Goal: Transaction & Acquisition: Purchase product/service

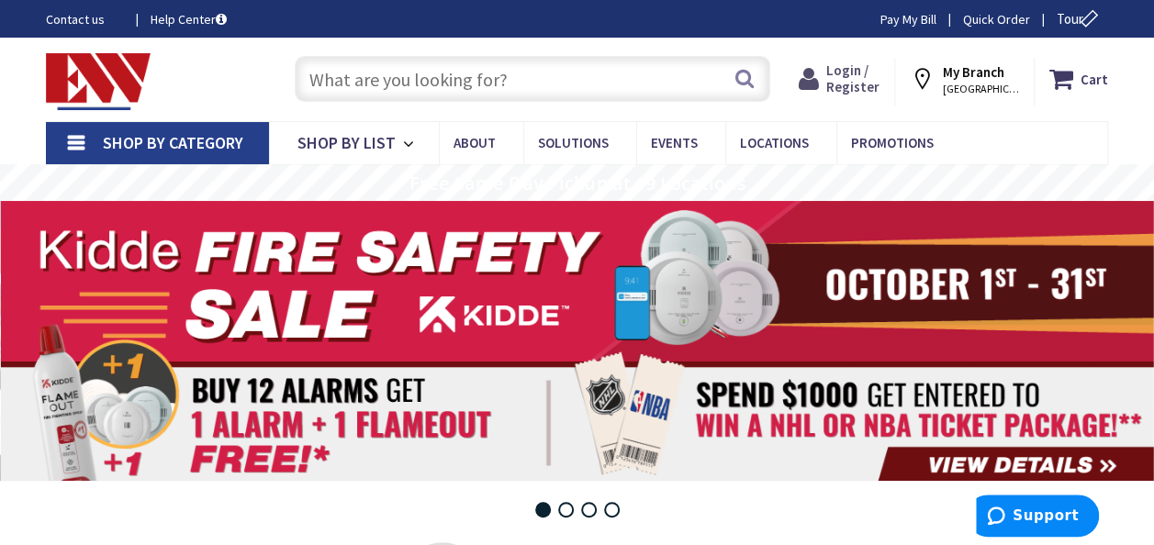
click at [858, 83] on span "Login / Register" at bounding box center [852, 79] width 53 height 34
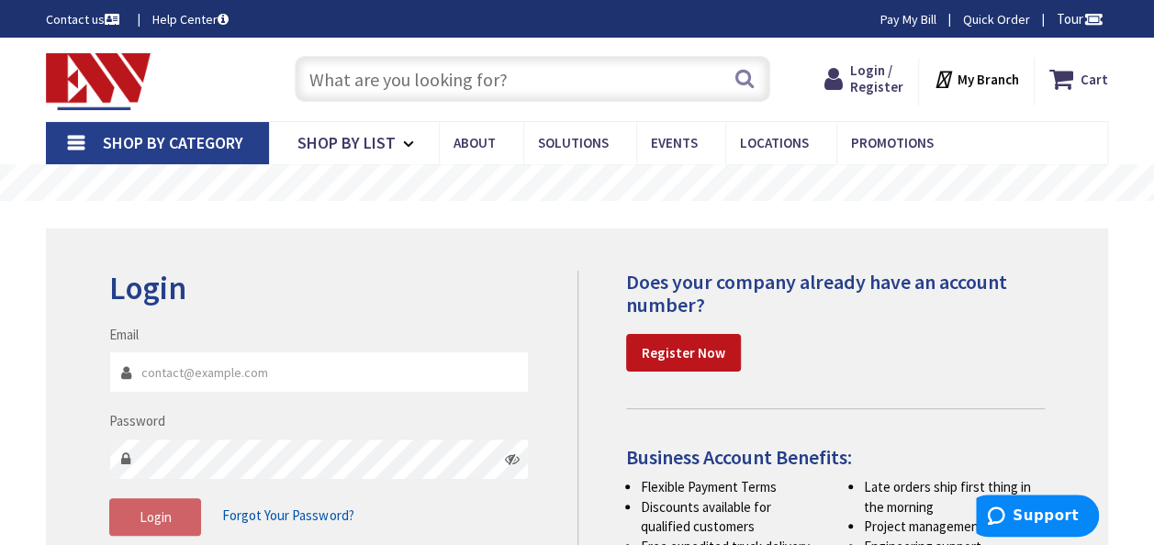
click at [415, 255] on div "Login Invalid login or password Email Password Login Forgot Your Password?" at bounding box center [577, 428] width 1062 height 399
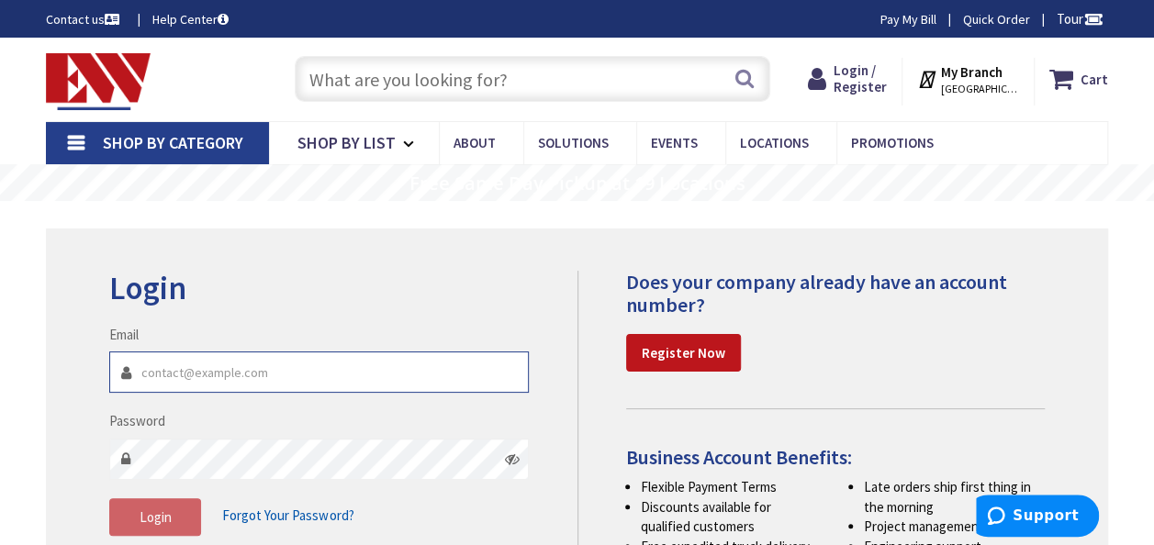
click at [163, 375] on input "Email" at bounding box center [319, 372] width 420 height 41
type input "brianwalsh68@mac.com"
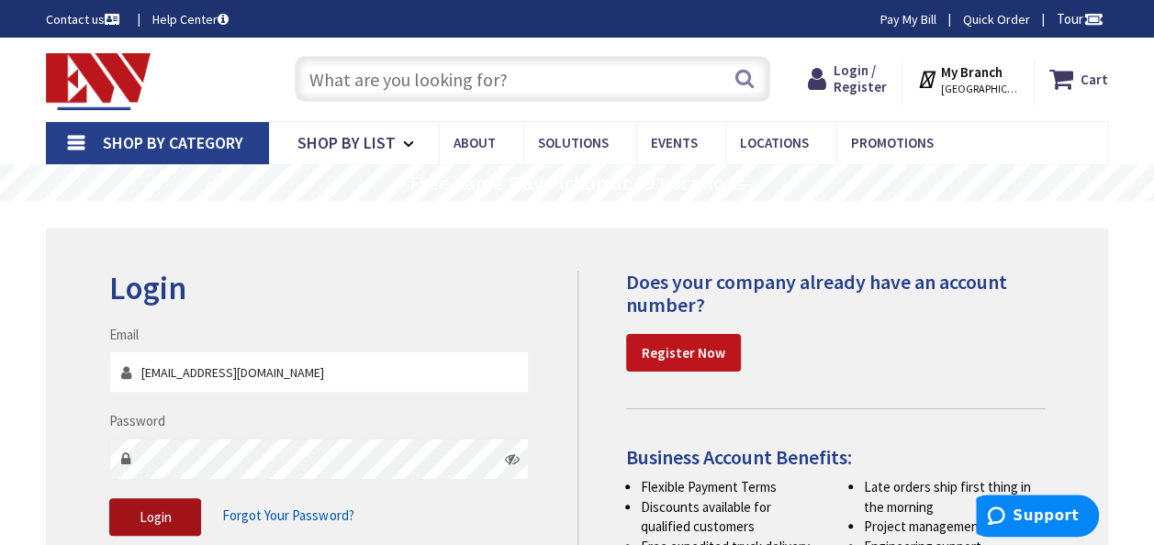
click at [125, 511] on button "Login" at bounding box center [155, 518] width 92 height 39
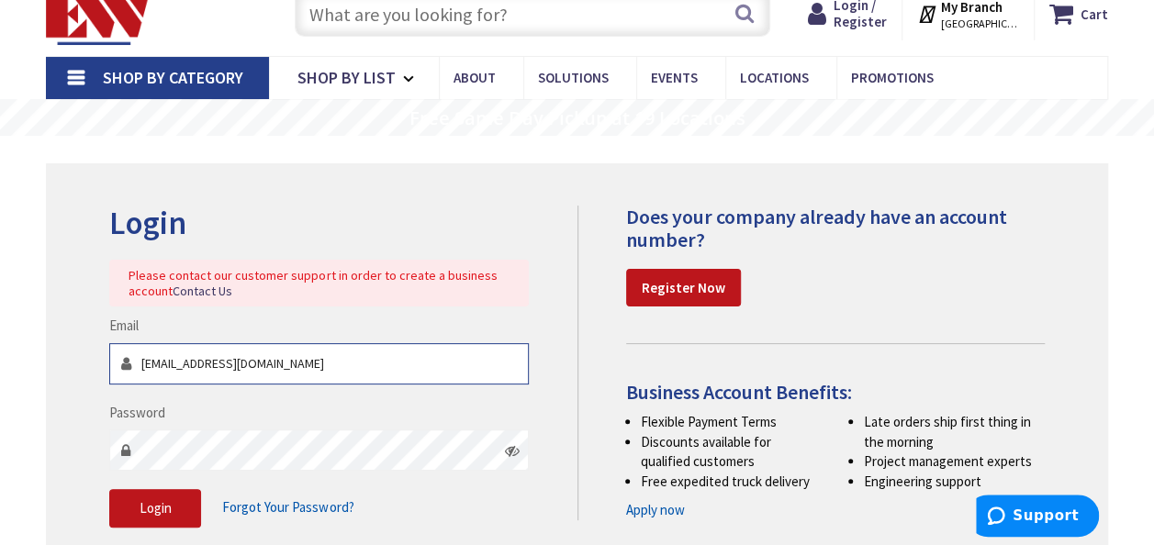
scroll to position [81, 0]
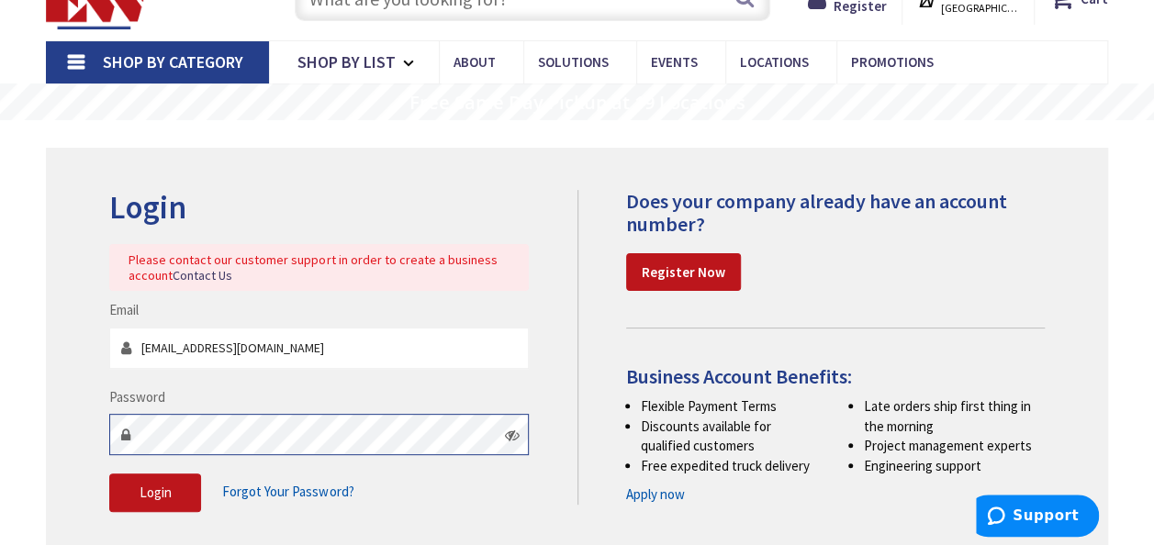
click at [53, 444] on div "Login Please contact our customer support in order to create a business account…" at bounding box center [577, 360] width 1062 height 425
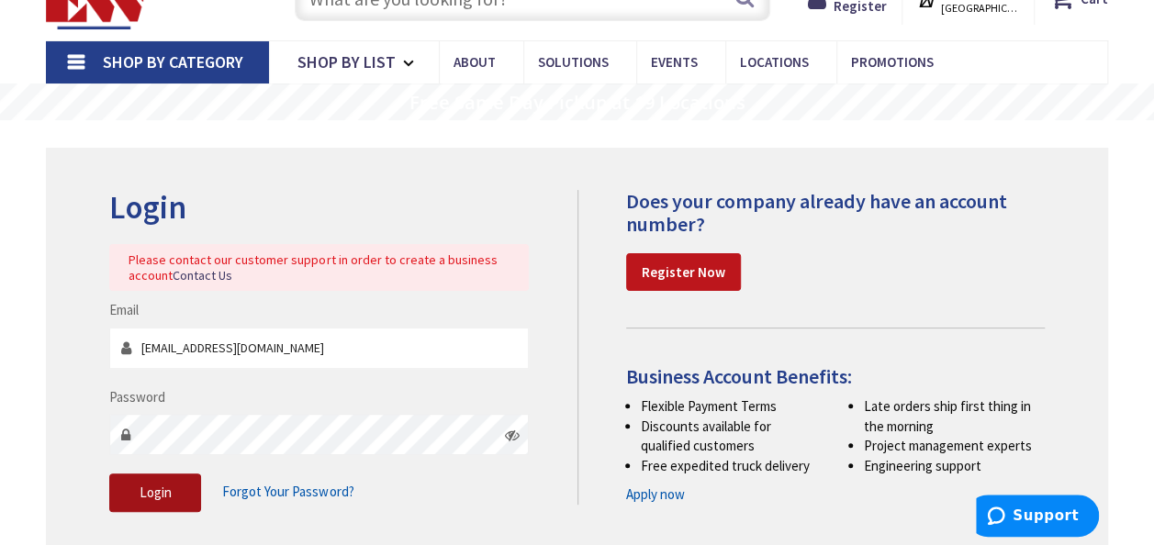
click at [175, 498] on button "Login" at bounding box center [155, 493] width 92 height 39
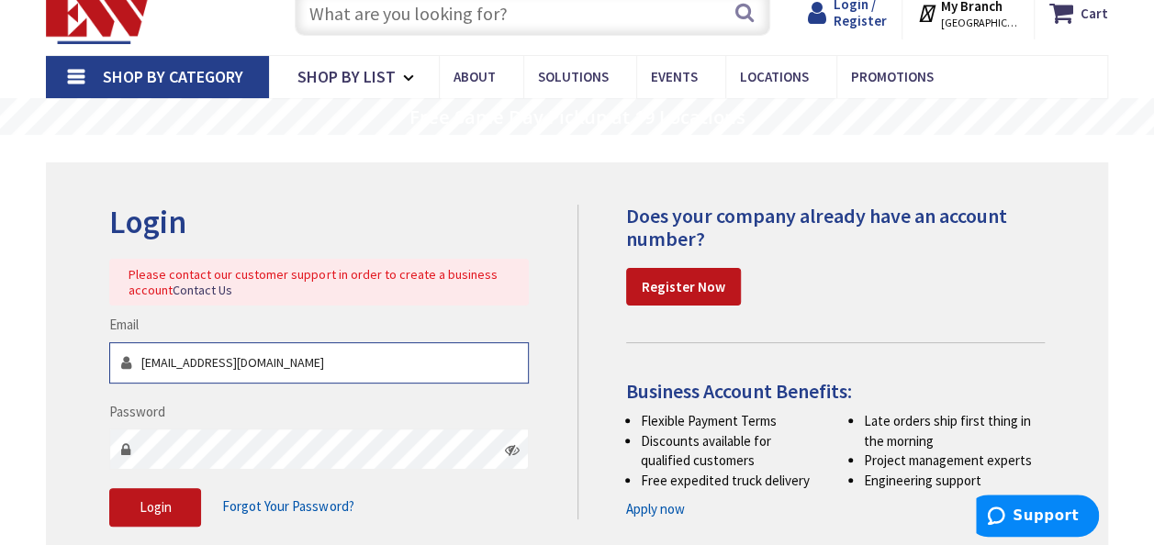
scroll to position [63, 0]
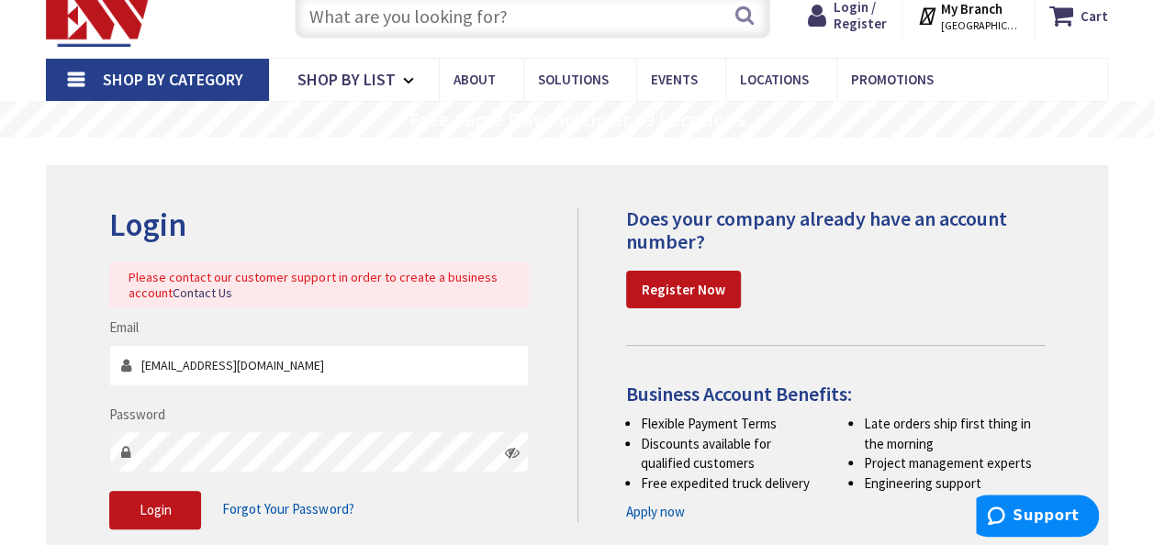
click at [377, 413] on div "Password" at bounding box center [319, 439] width 420 height 68
drag, startPoint x: 238, startPoint y: 338, endPoint x: 227, endPoint y: 496, distance: 158.3
click at [238, 338] on div "Email brianwalsh68@mac.com" at bounding box center [319, 352] width 420 height 68
click at [389, 12] on input "text" at bounding box center [533, 16] width 476 height 46
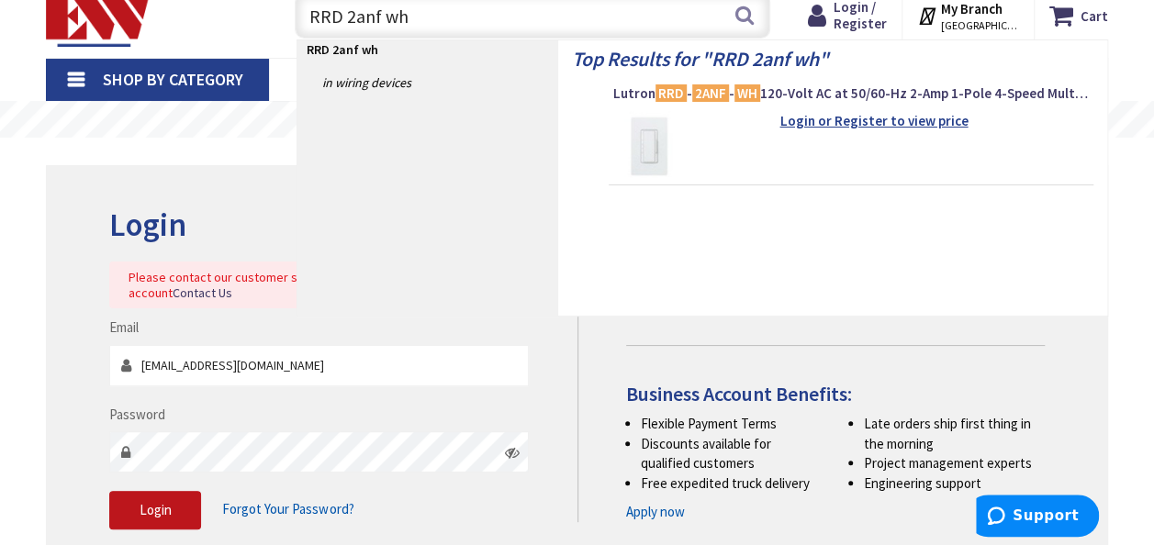
type input "RRD 2anf wh"
click at [845, 117] on strong "Login or Register to view price" at bounding box center [874, 120] width 188 height 17
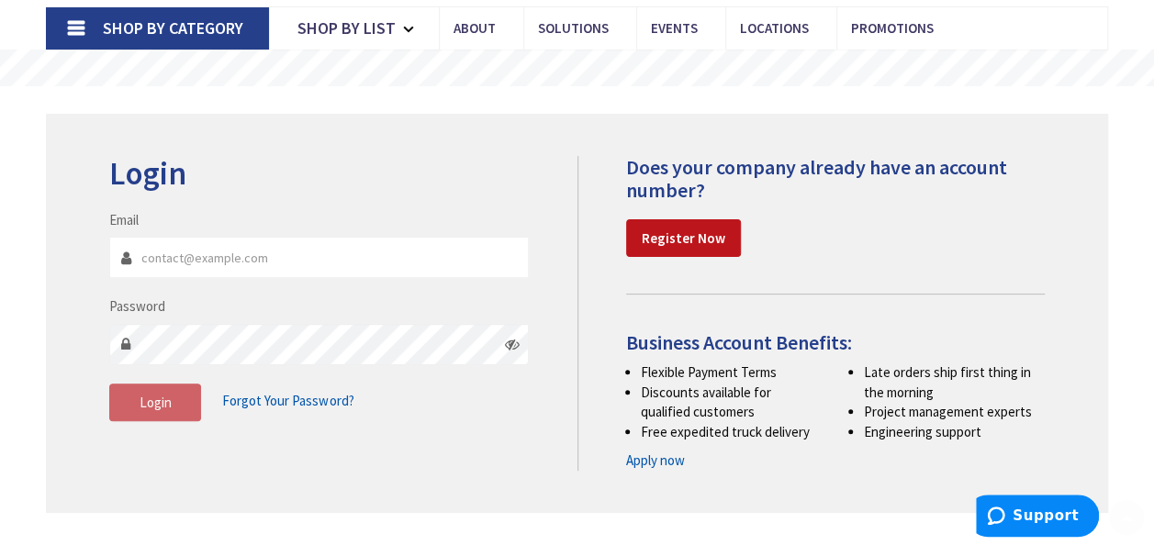
scroll to position [116, 0]
click at [199, 255] on input "Email" at bounding box center [319, 256] width 420 height 41
type input "brianwalsh68@mac.com"
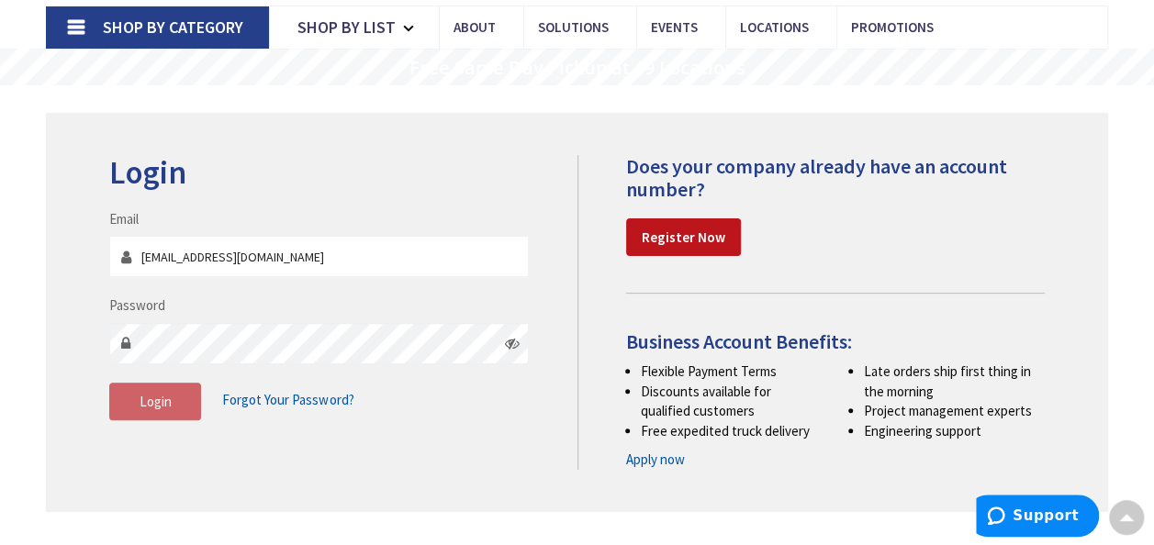
click at [253, 395] on span "Forgot Your Password?" at bounding box center [287, 399] width 131 height 17
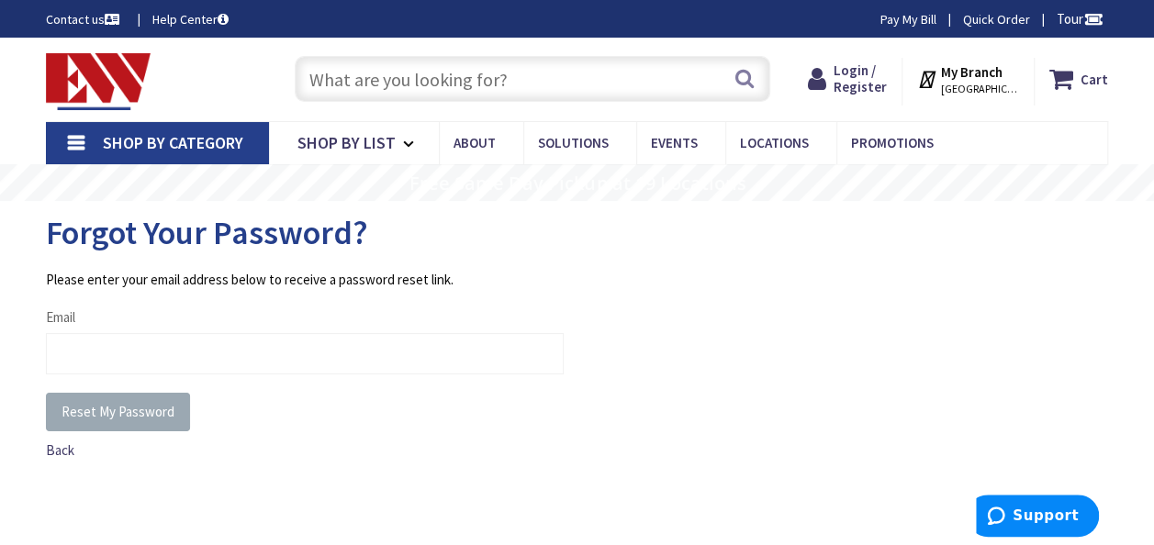
click at [121, 397] on button "Reset My Password" at bounding box center [118, 412] width 144 height 39
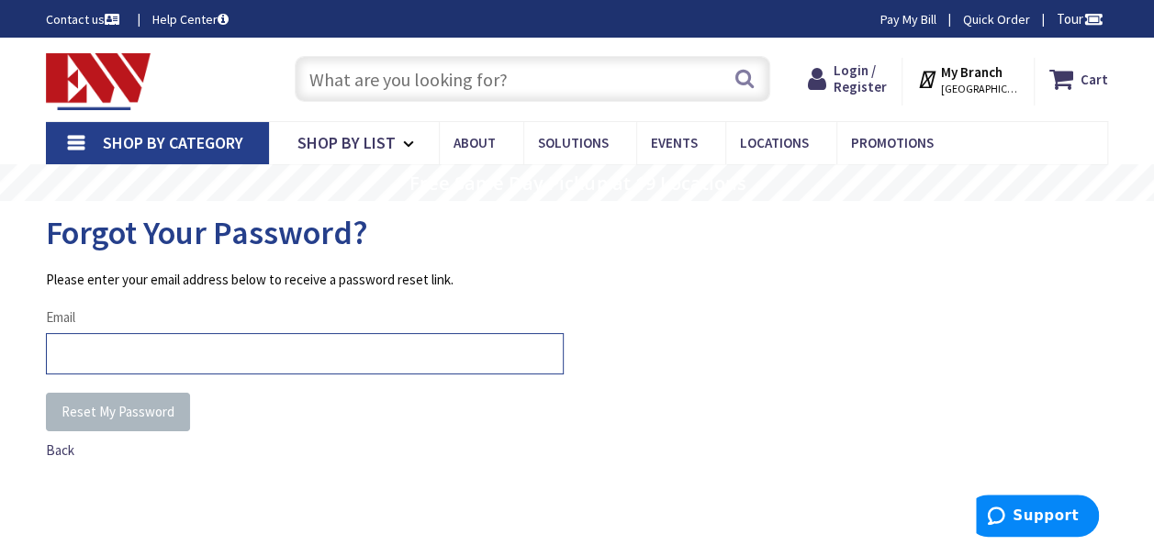
click at [84, 367] on input "Email" at bounding box center [305, 353] width 518 height 41
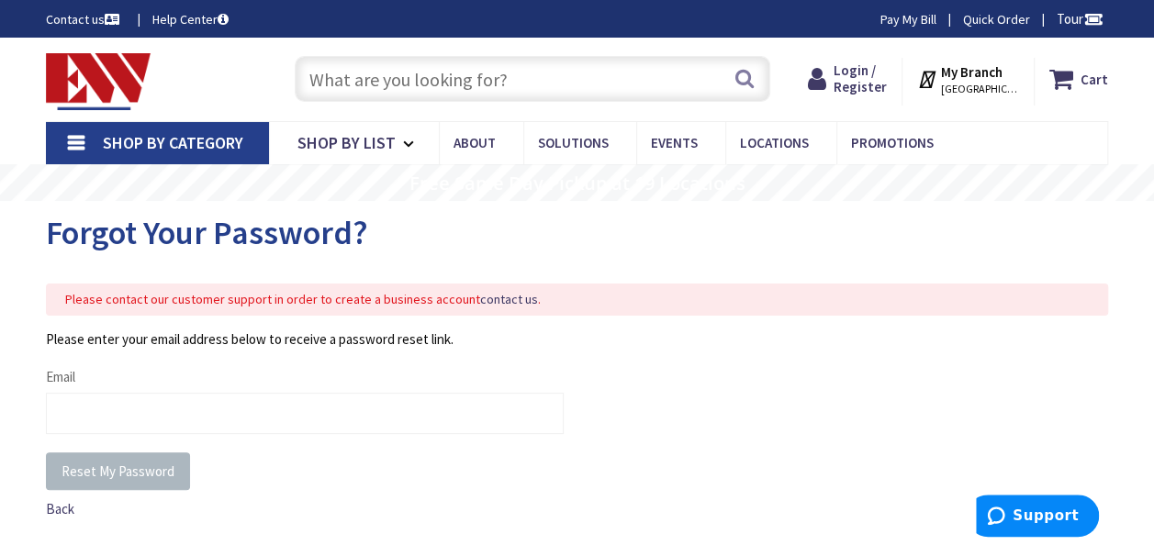
drag, startPoint x: 93, startPoint y: 370, endPoint x: 88, endPoint y: 349, distance: 21.6
click at [88, 349] on fieldset "Please enter your email address below to receive a password reset link. Email" at bounding box center [305, 391] width 518 height 123
click at [88, 377] on div "Email" at bounding box center [305, 400] width 518 height 67
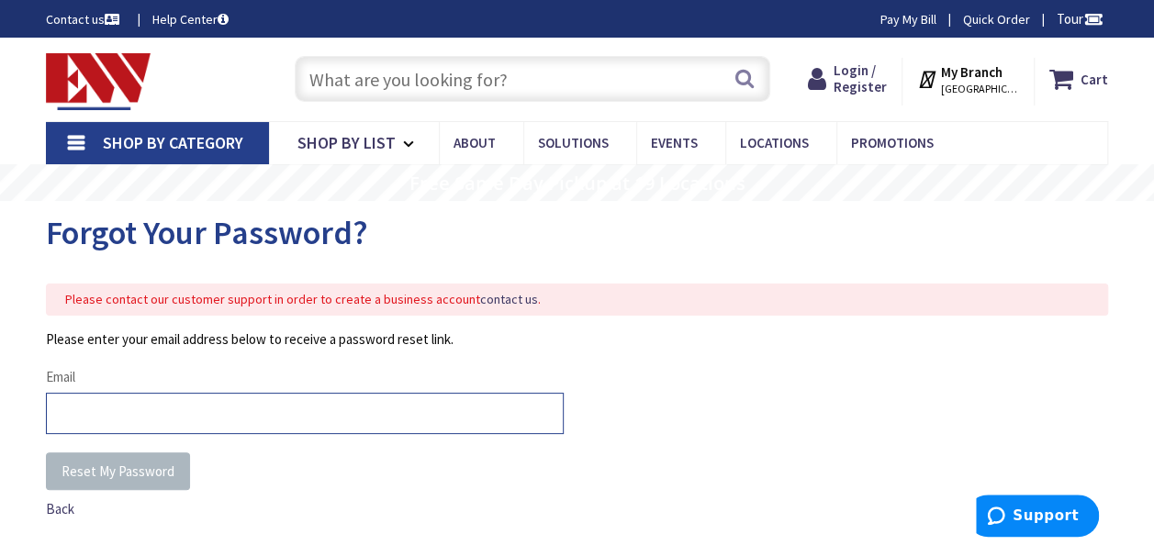
click at [91, 404] on input "Email" at bounding box center [305, 413] width 518 height 41
type input "brianwalsh68@mac.com"
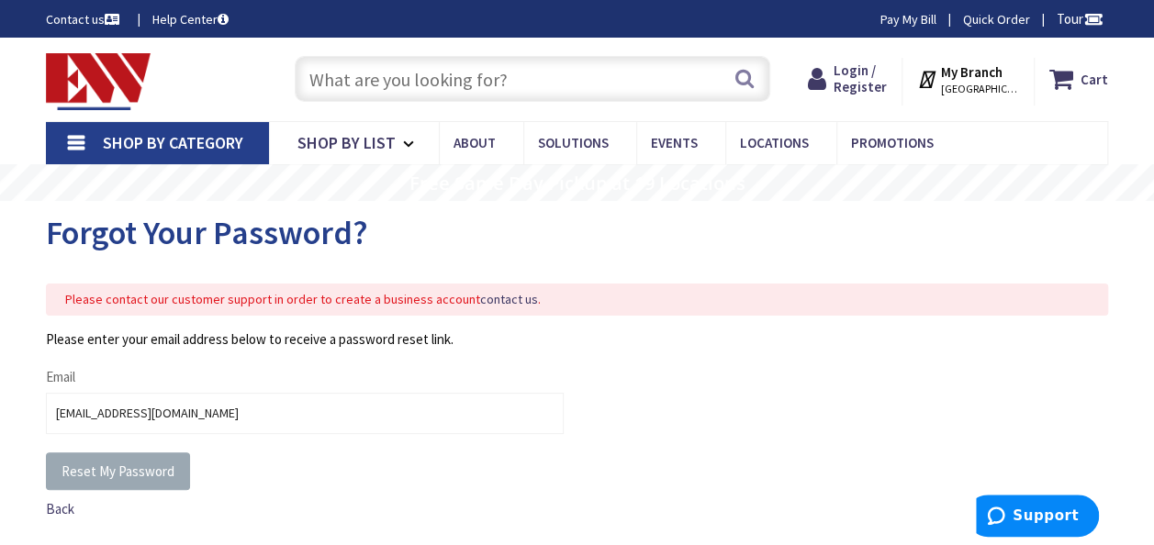
click at [119, 455] on button "Reset My Password" at bounding box center [118, 472] width 144 height 39
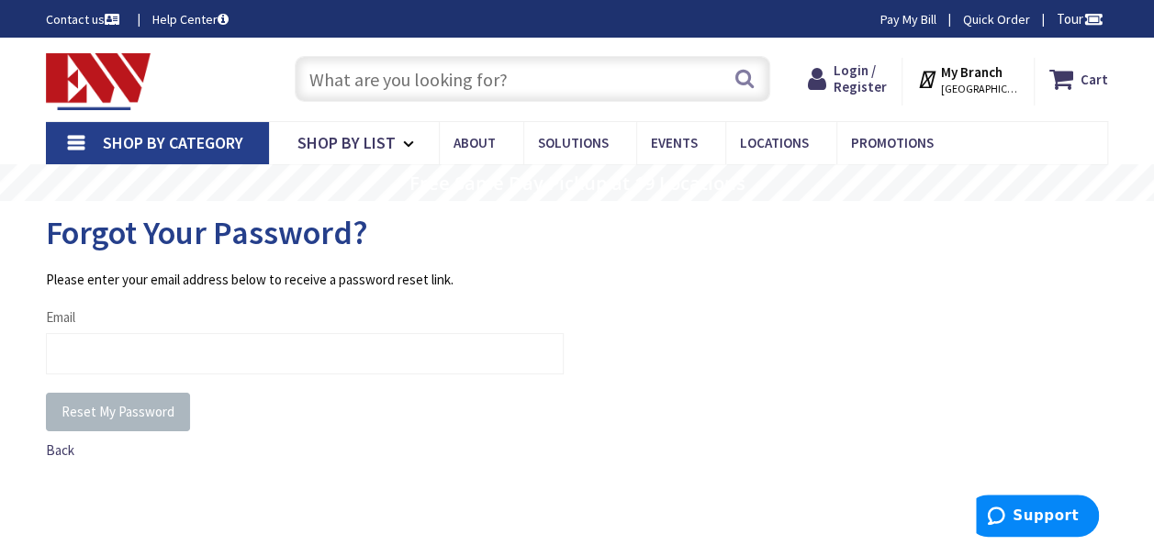
click at [119, 455] on div "Back" at bounding box center [305, 450] width 518 height 19
click at [108, 403] on span "Reset My Password" at bounding box center [118, 411] width 113 height 17
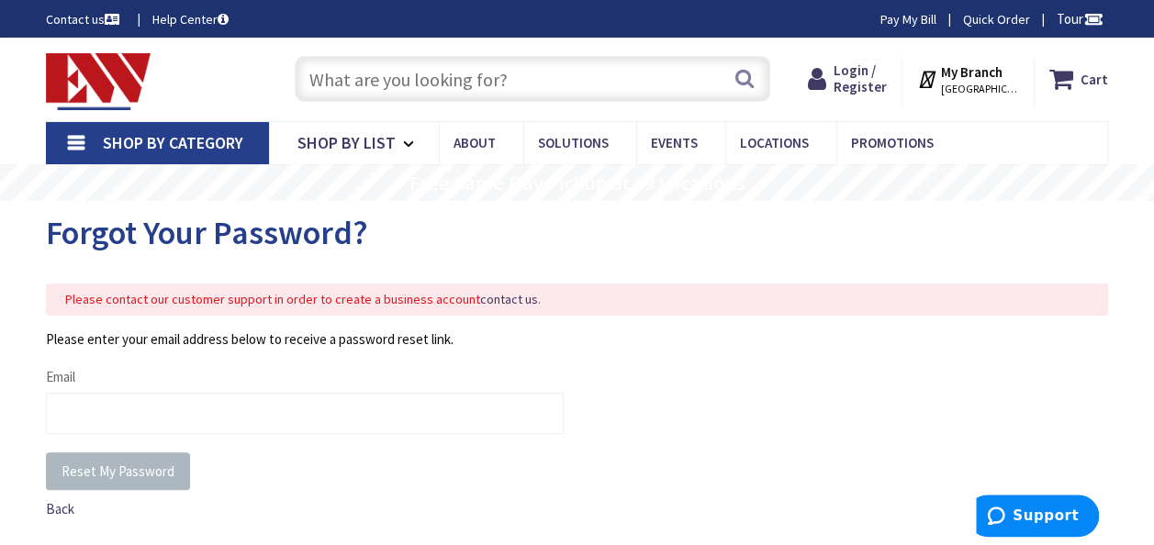
click at [337, 83] on input "text" at bounding box center [533, 79] width 476 height 46
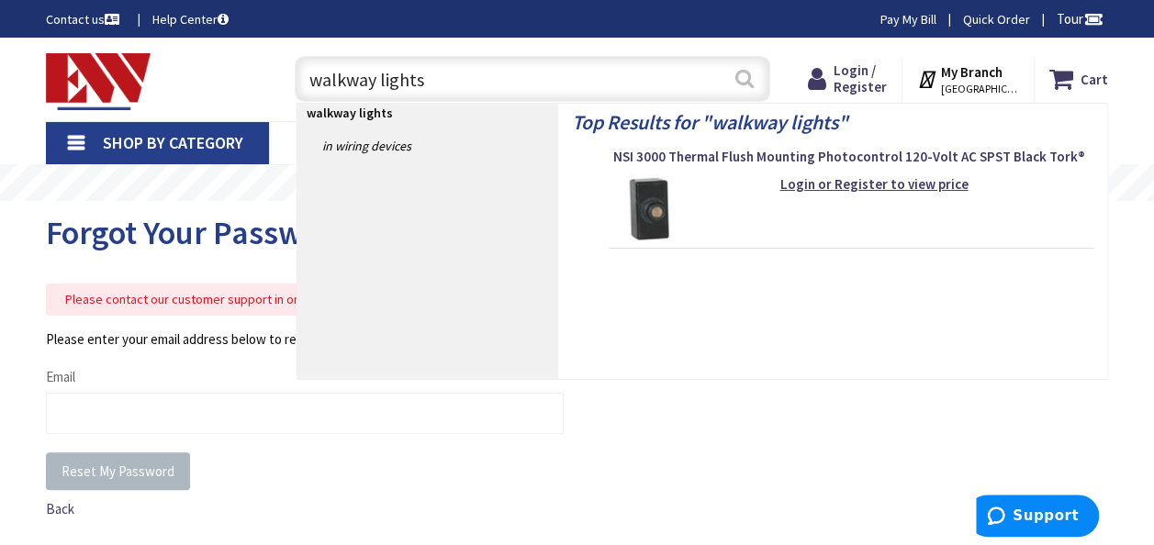
type input "walkway lights"
click at [747, 75] on button "Search" at bounding box center [745, 78] width 24 height 41
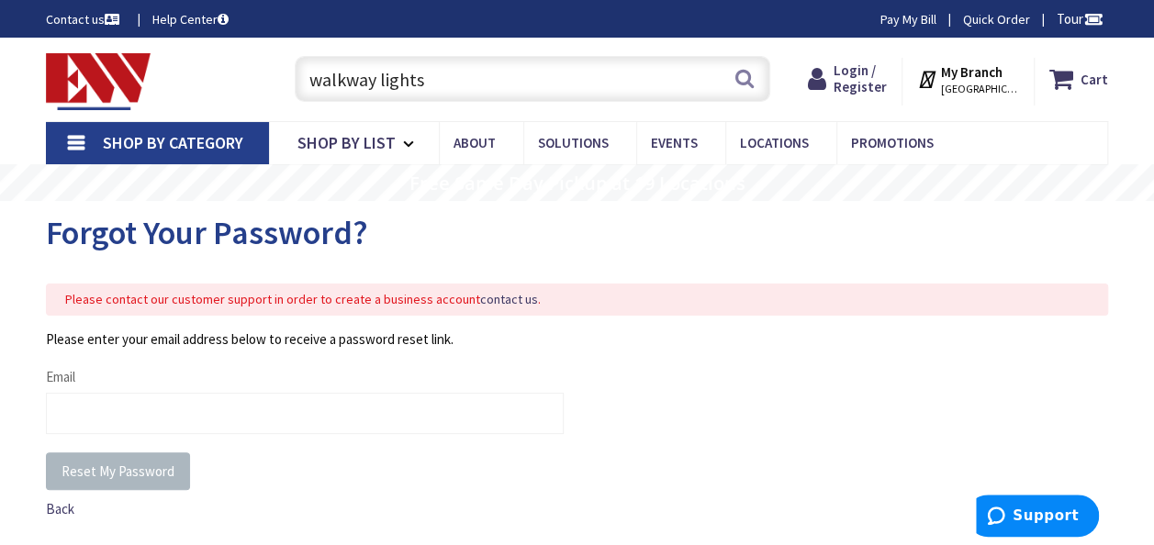
scroll to position [32, 0]
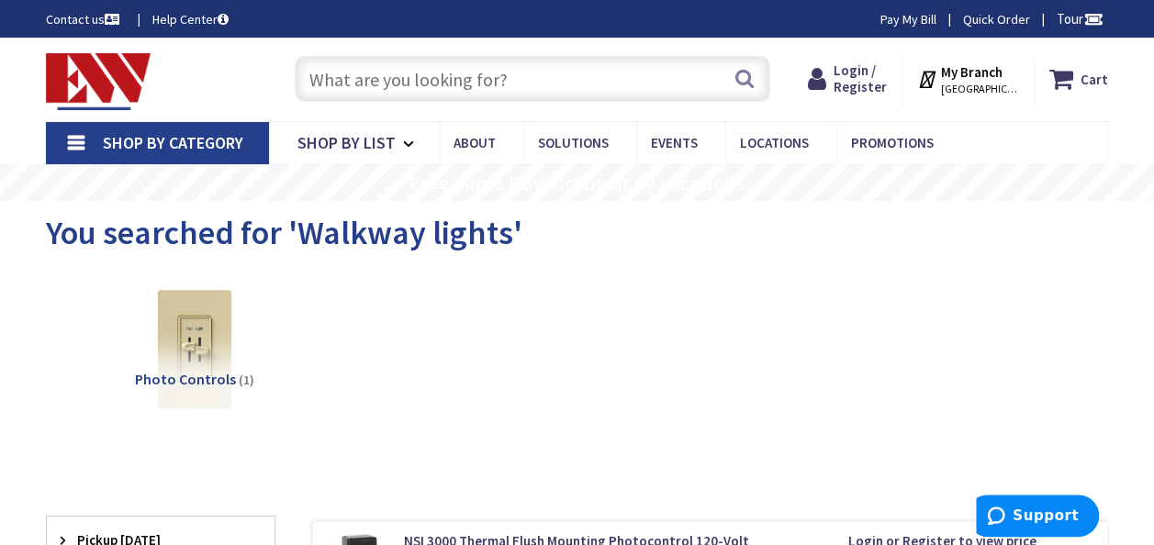
click at [360, 73] on input "text" at bounding box center [533, 79] width 476 height 46
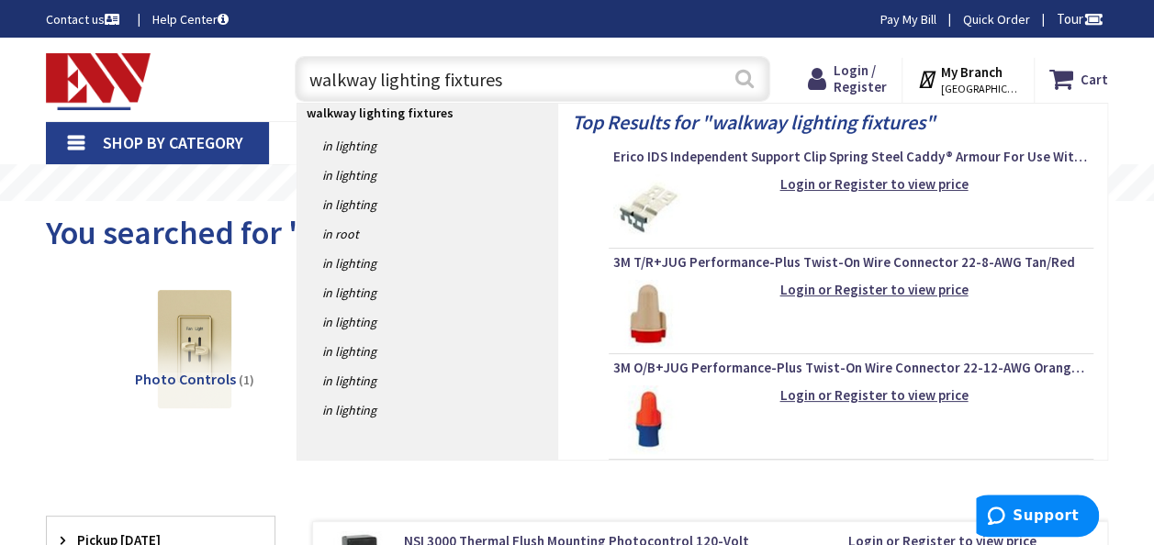
type input "walkway lighting fixtures"
click at [756, 75] on button "Search" at bounding box center [745, 78] width 24 height 41
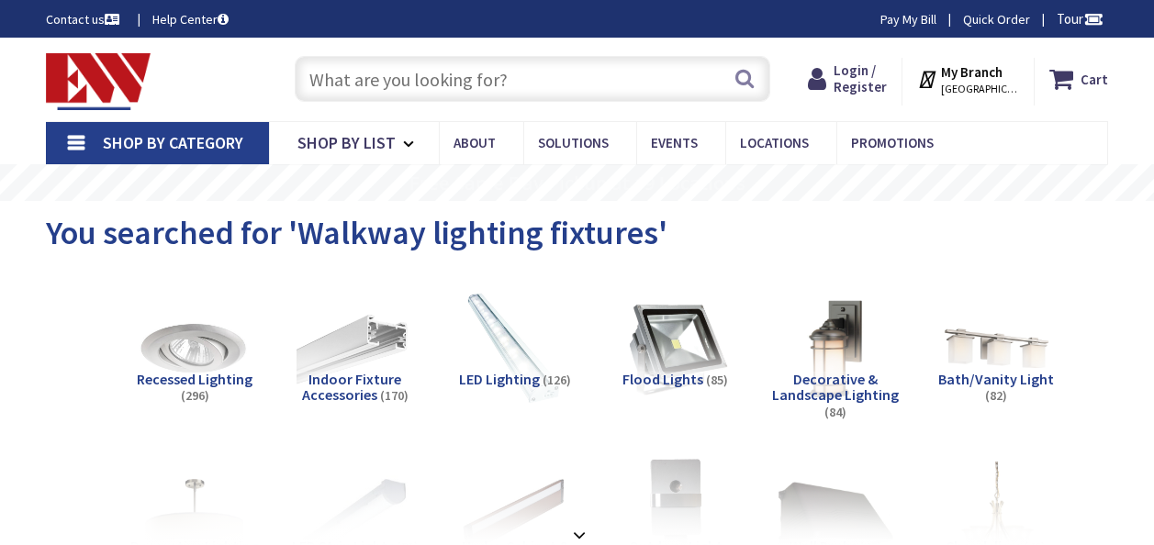
click at [756, 75] on button "Search" at bounding box center [745, 78] width 24 height 41
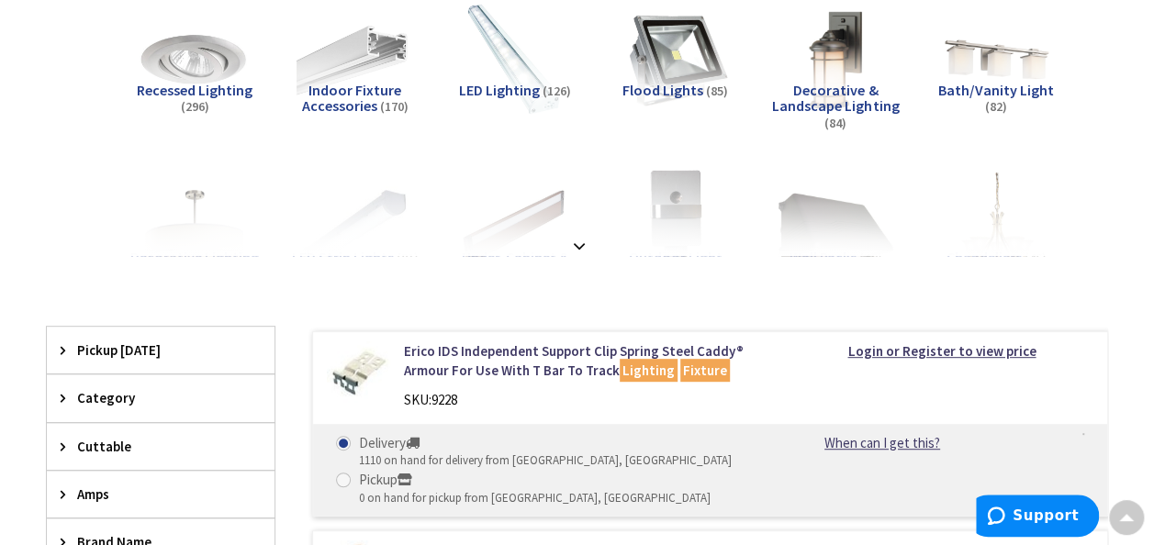
scroll to position [322, 0]
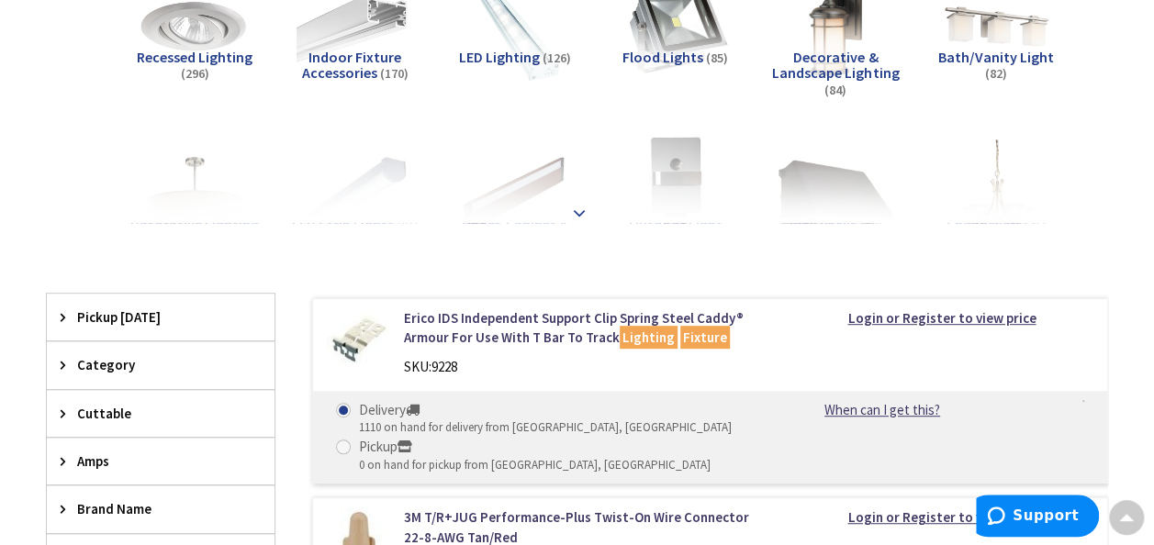
click at [579, 204] on strong at bounding box center [579, 204] width 22 height 20
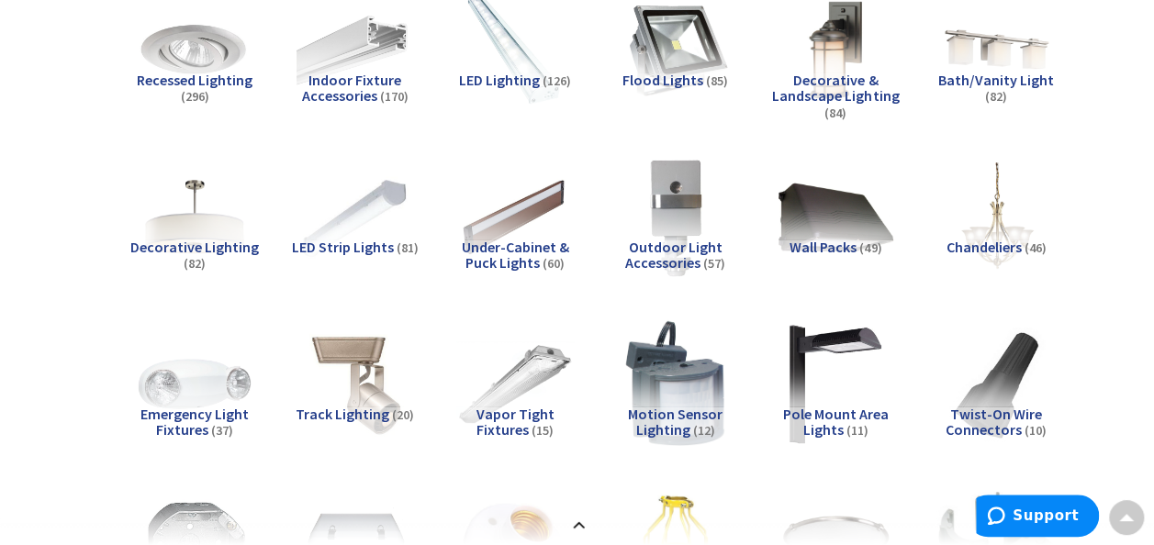
scroll to position [0, 0]
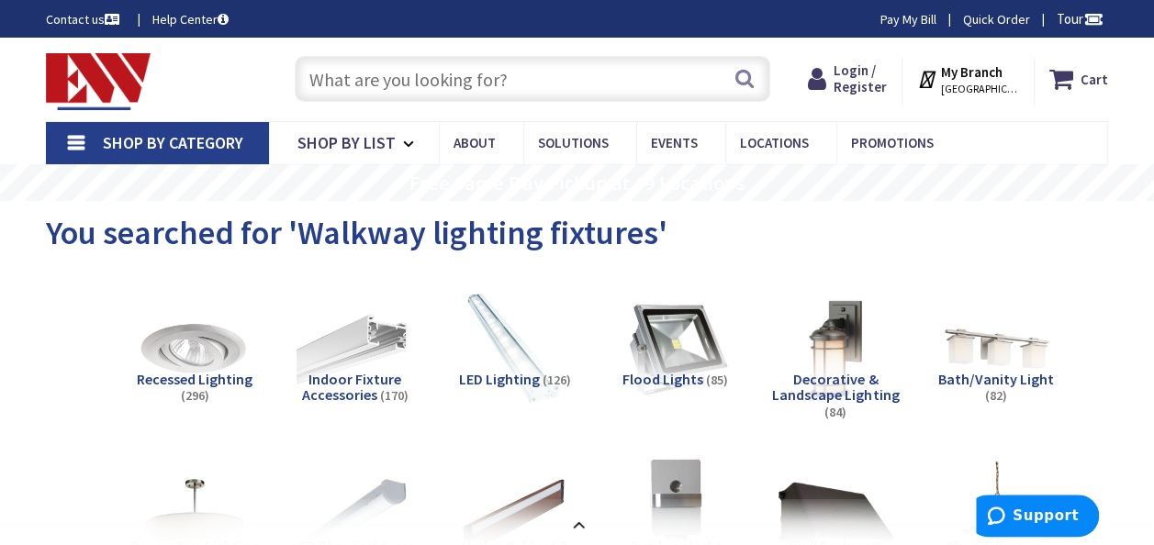
click at [382, 73] on input "text" at bounding box center [533, 79] width 476 height 46
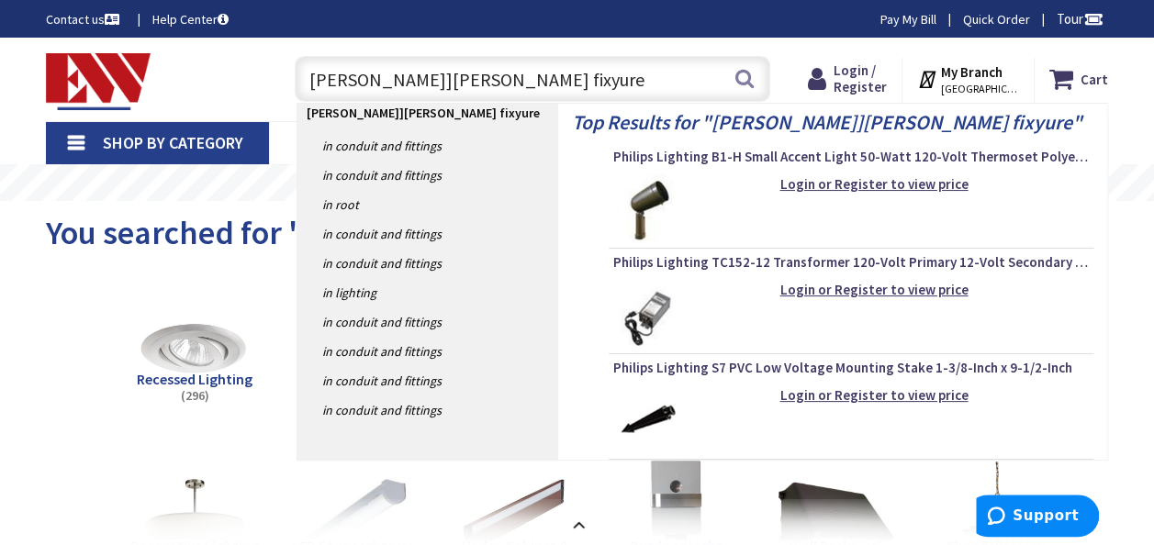
type input "hadco lih]ghtimh fixyures"
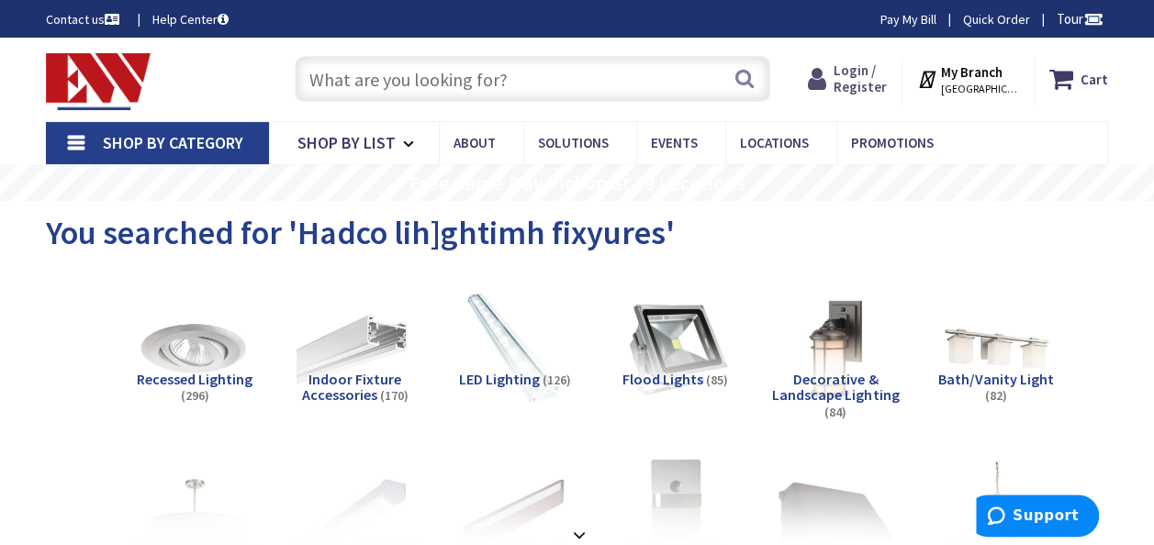
click at [863, 66] on span "Login / Register" at bounding box center [860, 79] width 53 height 34
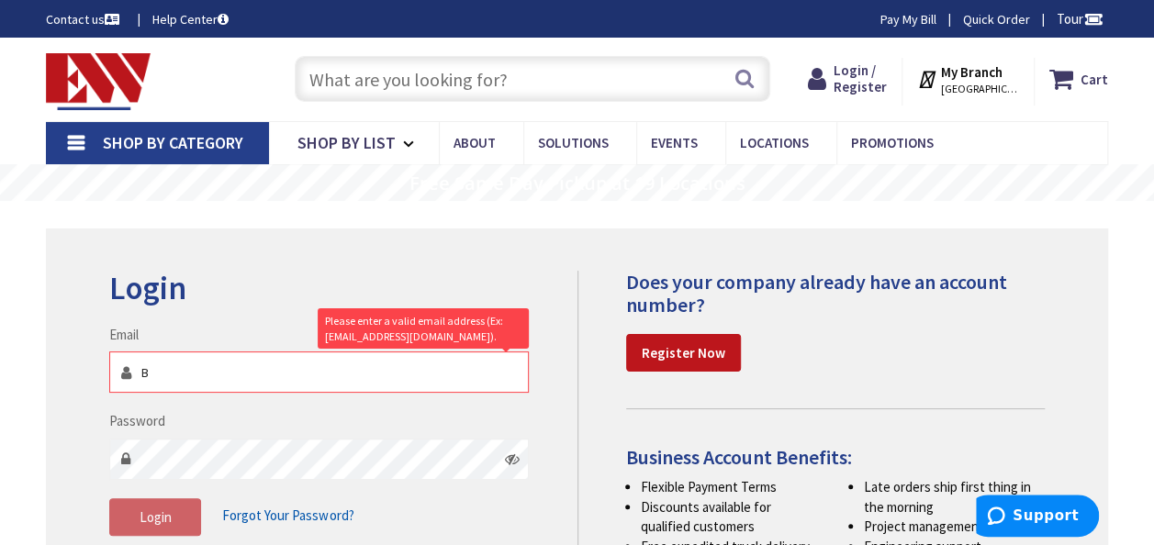
type input "[EMAIL_ADDRESS][DOMAIN_NAME]"
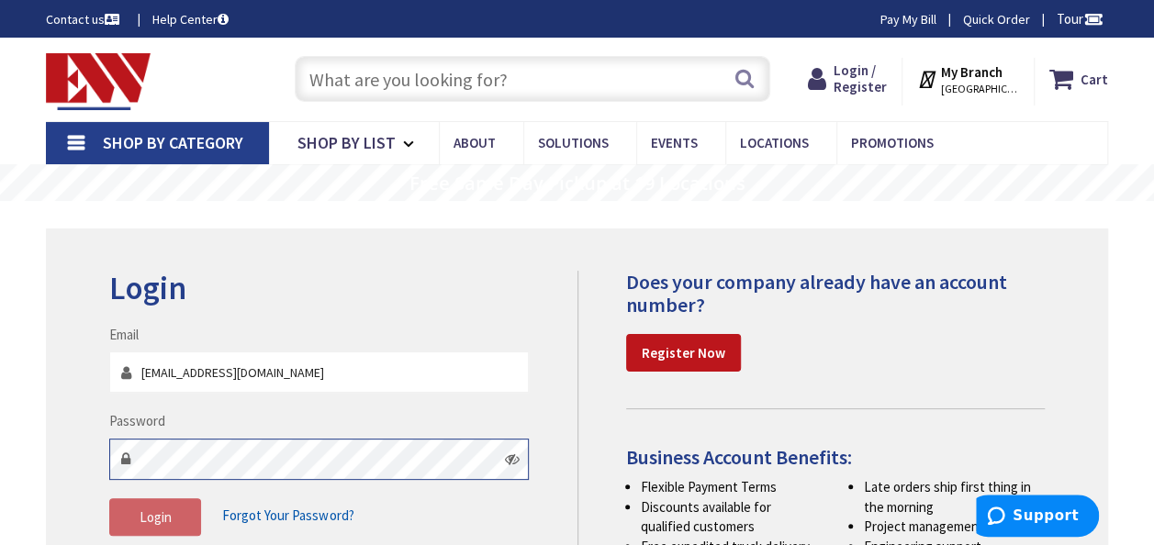
click at [287, 488] on fieldset "Email [EMAIL_ADDRESS][DOMAIN_NAME] Password Login Forgot Your Password?" at bounding box center [319, 440] width 420 height 230
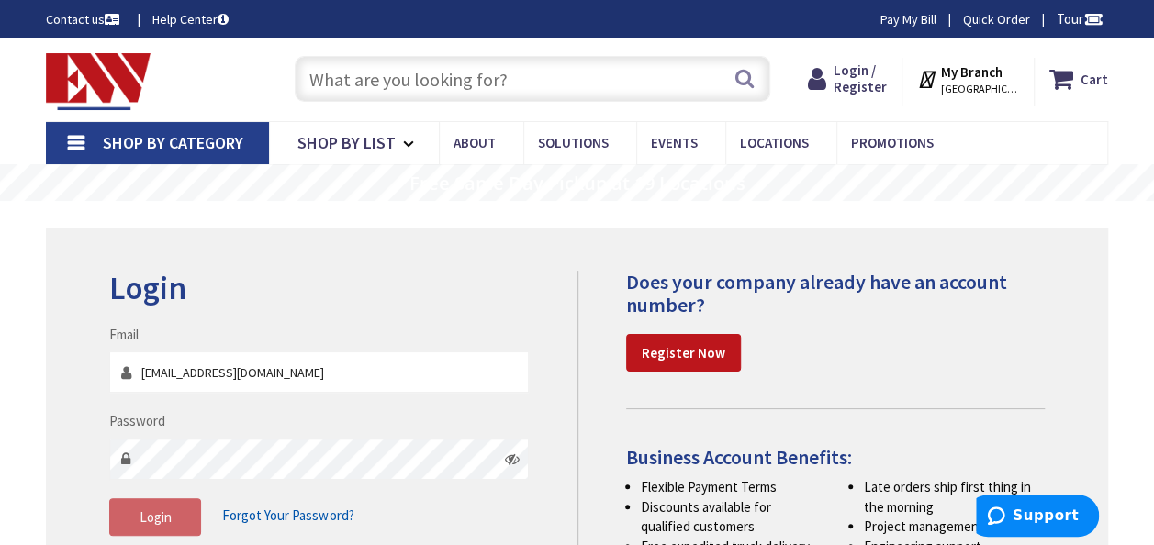
click at [270, 513] on span "Forgot Your Password?" at bounding box center [287, 515] width 131 height 17
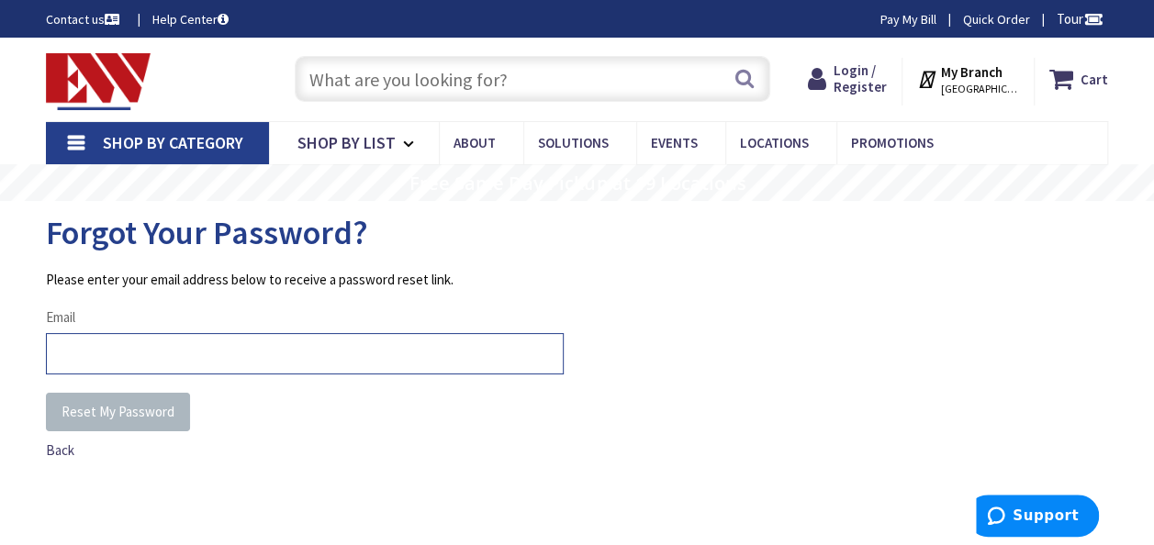
click at [76, 353] on input "Email" at bounding box center [305, 353] width 518 height 41
type input "brianwalsh68@mac.com"
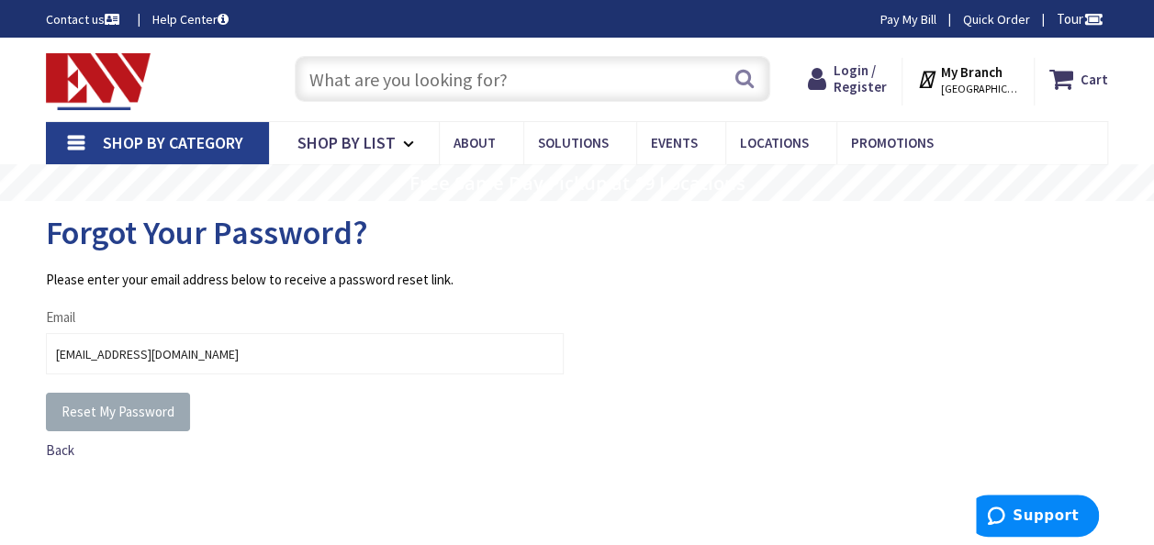
click at [109, 407] on span "Reset My Password" at bounding box center [118, 411] width 113 height 17
